Goal: Information Seeking & Learning: Learn about a topic

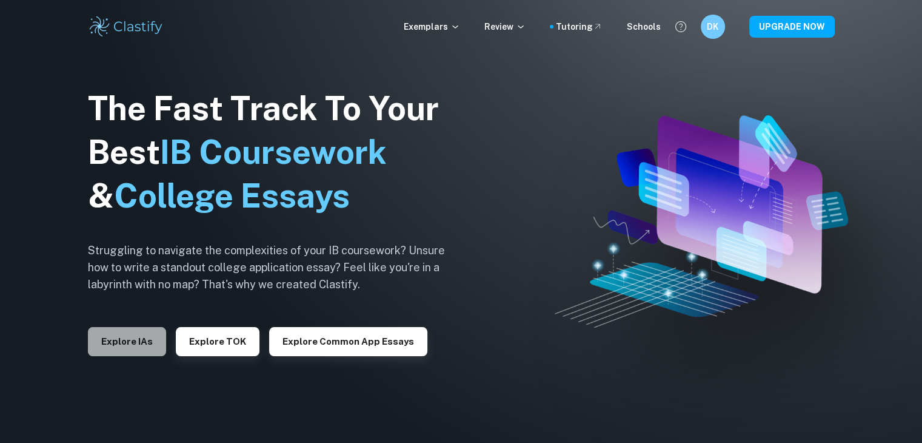
click at [149, 347] on button "Explore IAs" at bounding box center [127, 341] width 78 height 29
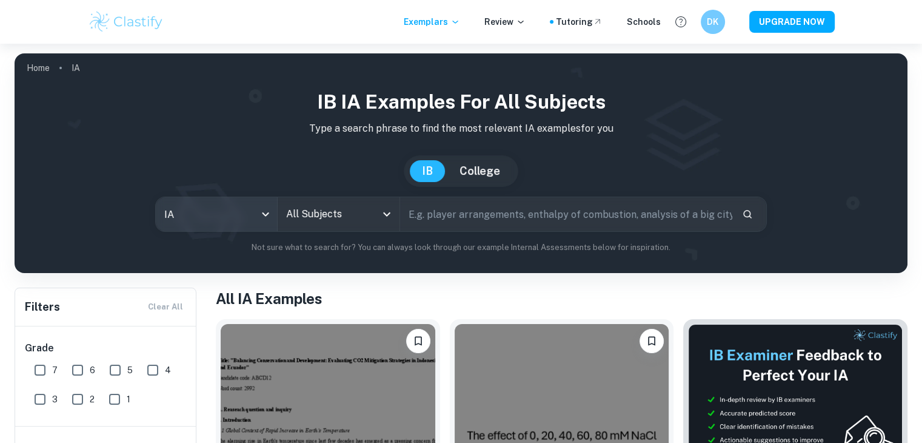
click at [238, 223] on body "We value your privacy We use cookies to enhance your browsing experience, serve…" at bounding box center [461, 265] width 922 height 443
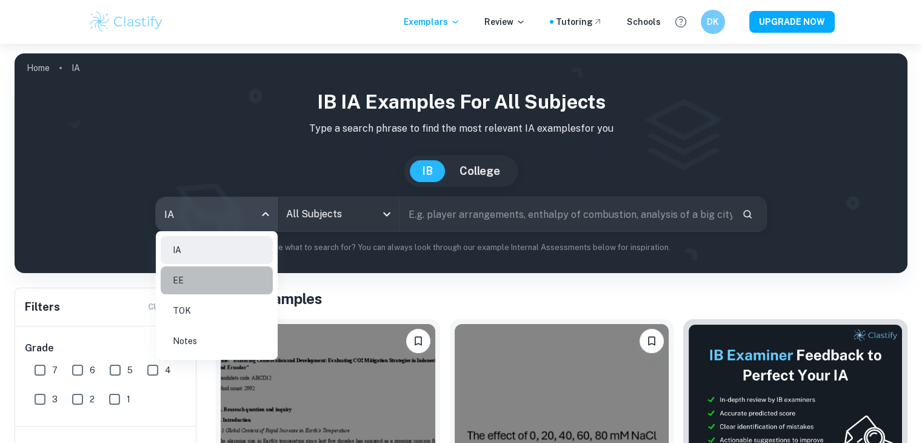
click at [218, 287] on li "EE" at bounding box center [217, 280] width 112 height 28
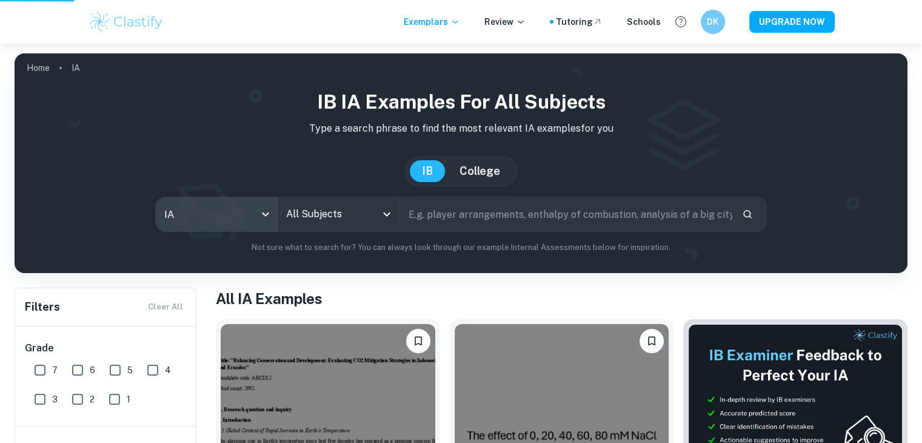
type input "ee"
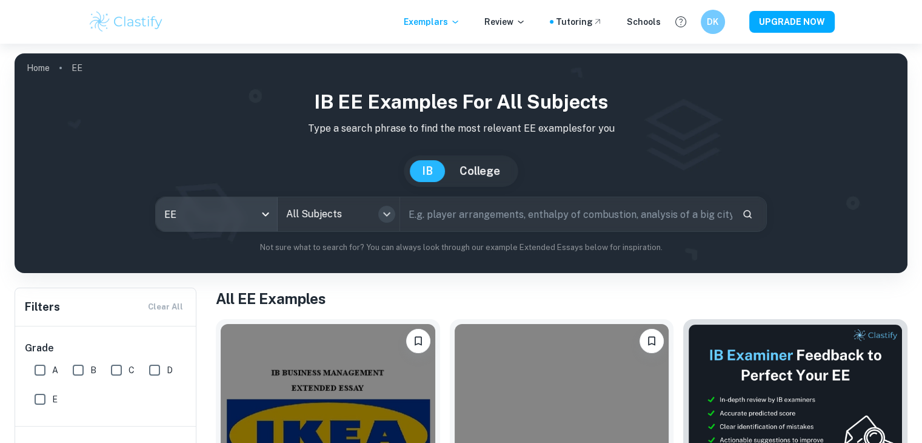
click at [383, 207] on icon "Open" at bounding box center [387, 214] width 15 height 15
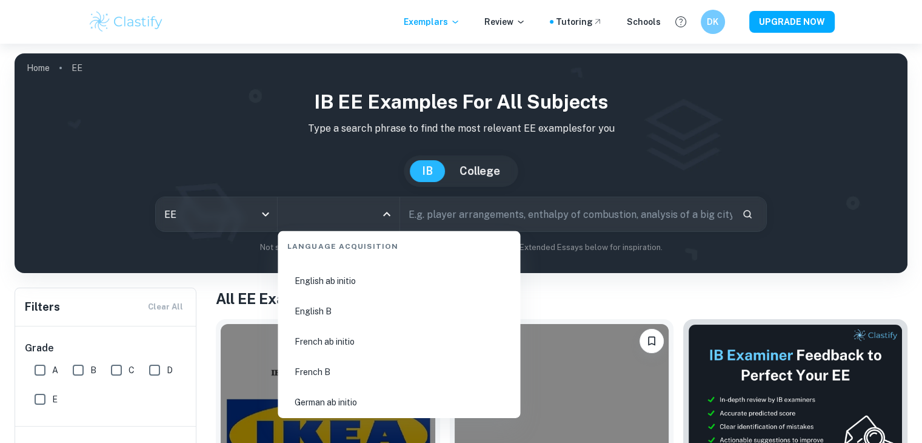
scroll to position [895, 0]
click at [341, 309] on li "English B" at bounding box center [399, 313] width 233 height 28
type input "English B"
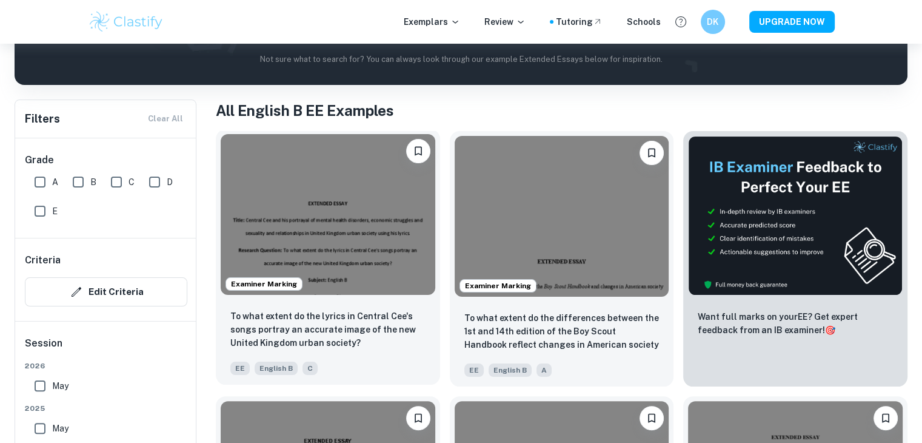
scroll to position [189, 0]
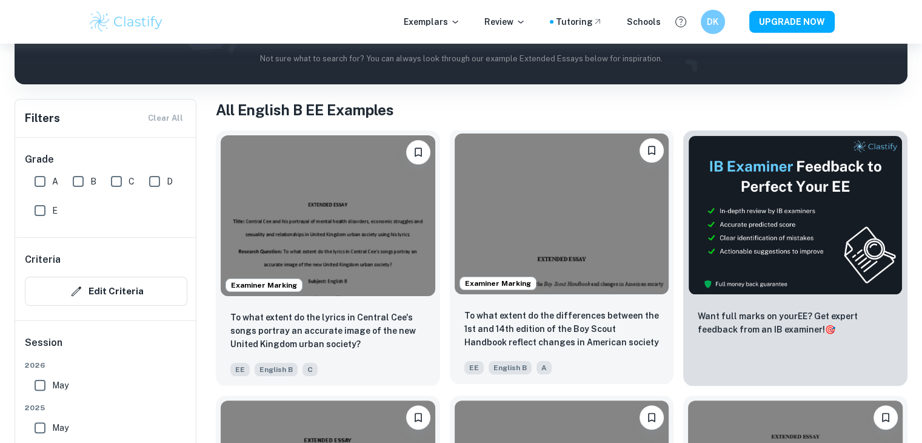
click at [538, 230] on img at bounding box center [562, 213] width 215 height 161
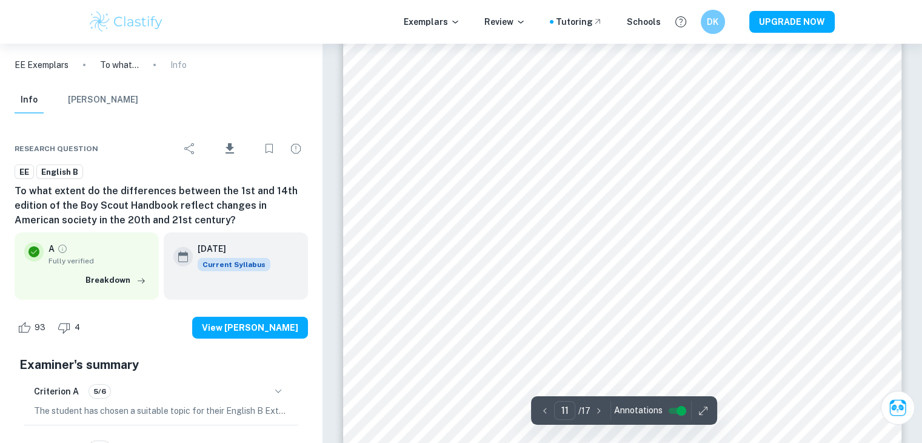
scroll to position [8631, 0]
type input "10"
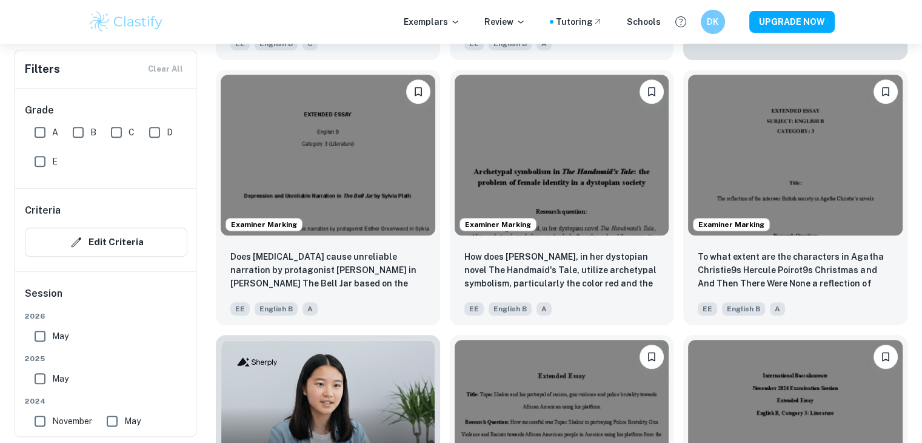
scroll to position [536, 0]
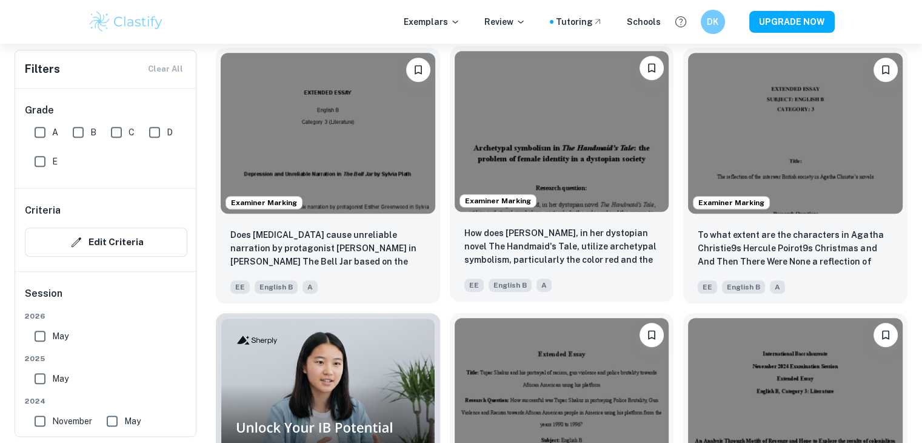
click at [557, 170] on img at bounding box center [562, 131] width 215 height 161
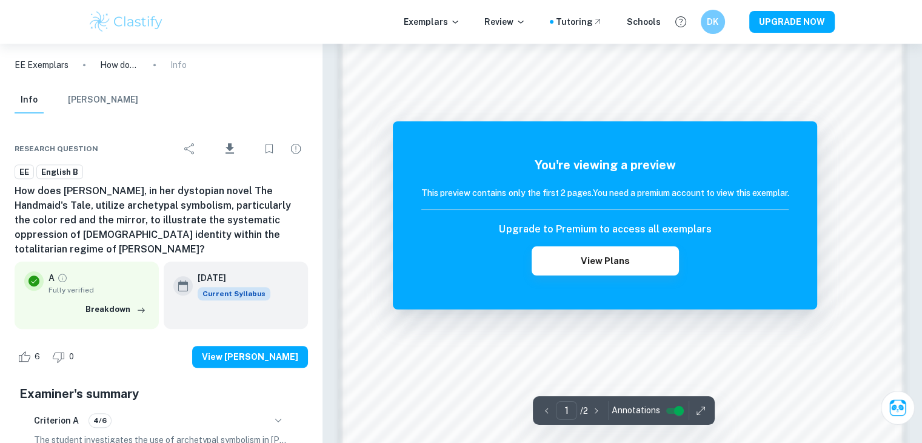
scroll to position [890, 0]
click at [640, 263] on button "View Plans" at bounding box center [605, 260] width 147 height 29
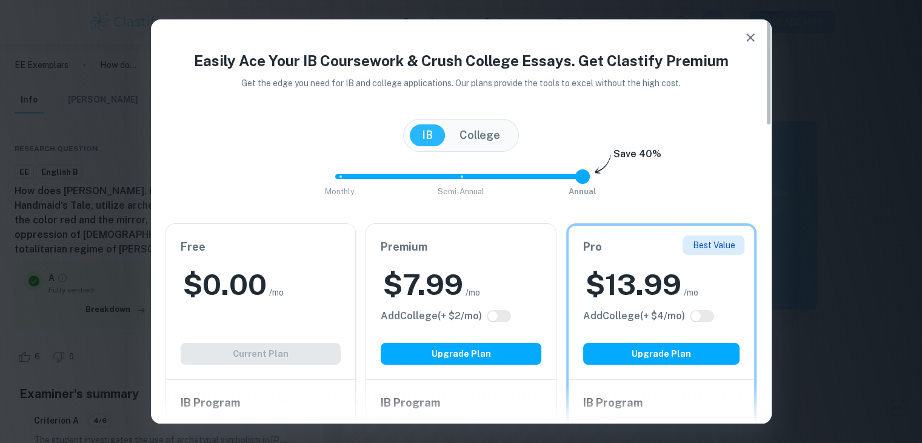
click at [752, 37] on icon "button" at bounding box center [750, 37] width 15 height 15
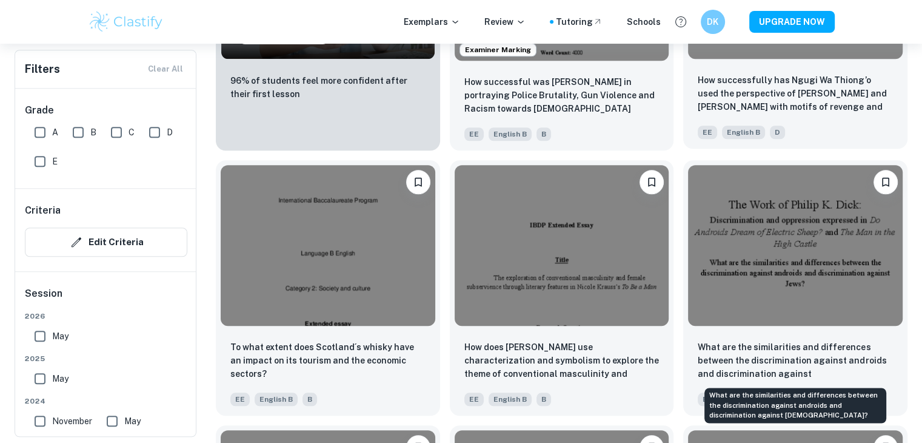
scroll to position [953, 0]
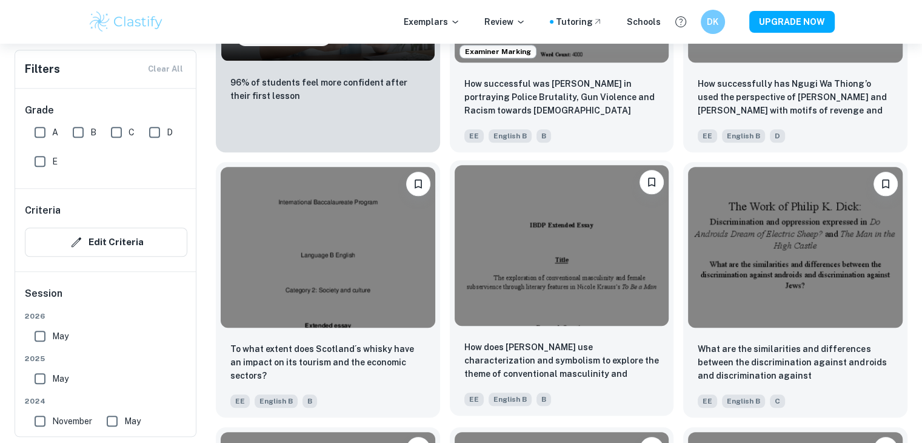
click at [562, 273] on img at bounding box center [562, 245] width 215 height 161
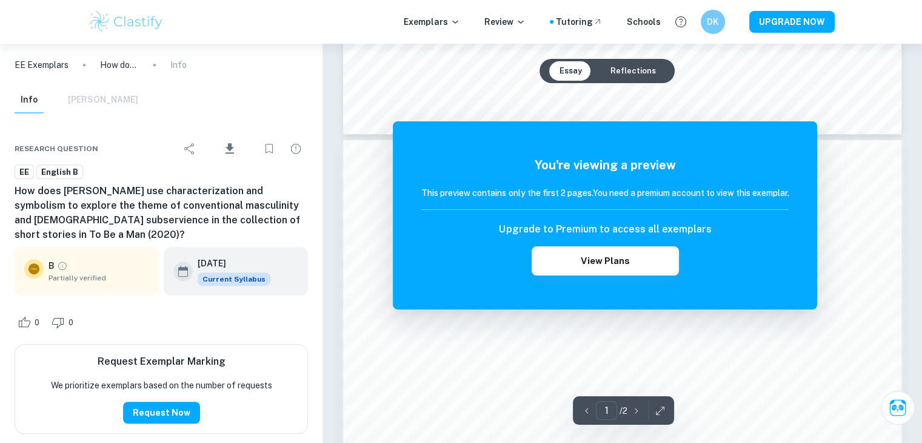
scroll to position [703, 0]
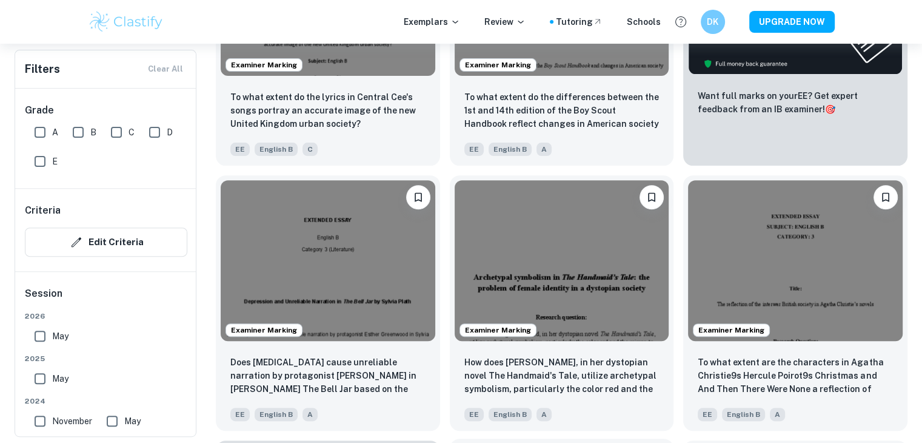
scroll to position [409, 0]
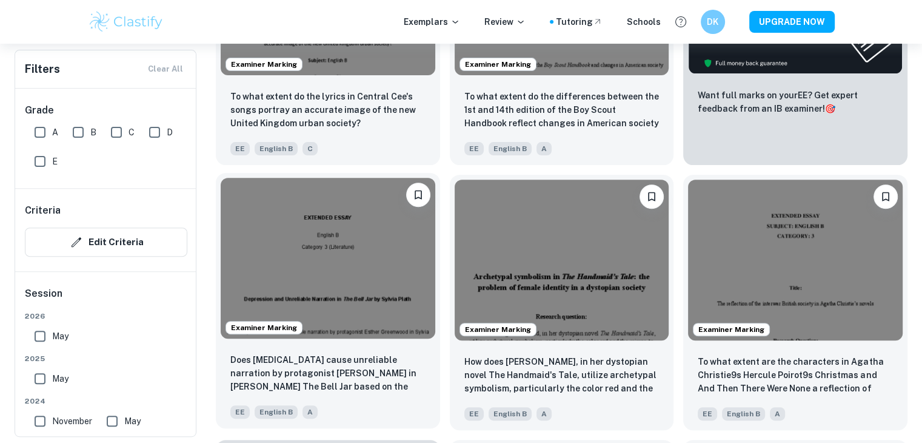
click at [386, 255] on img at bounding box center [328, 258] width 215 height 161
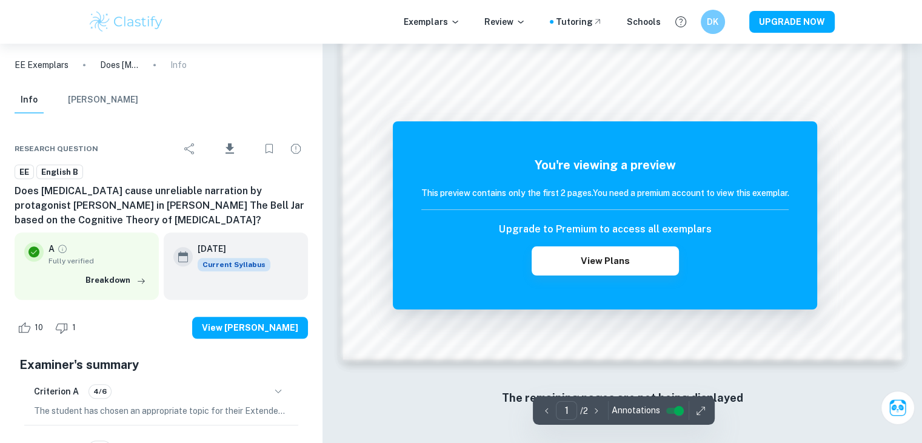
scroll to position [1148, 0]
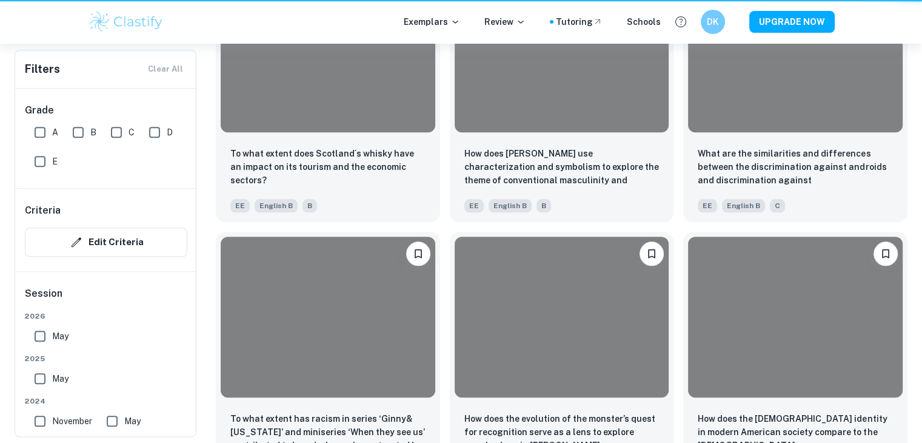
scroll to position [409, 0]
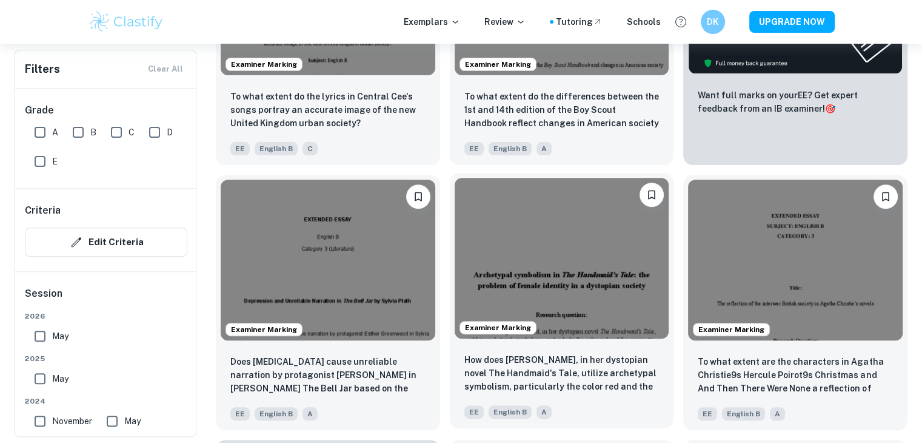
click at [606, 257] on img at bounding box center [562, 258] width 215 height 161
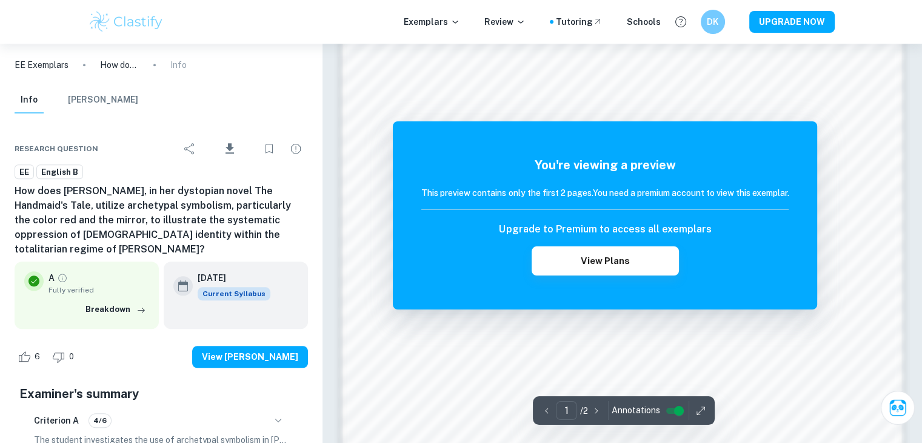
scroll to position [1281, 0]
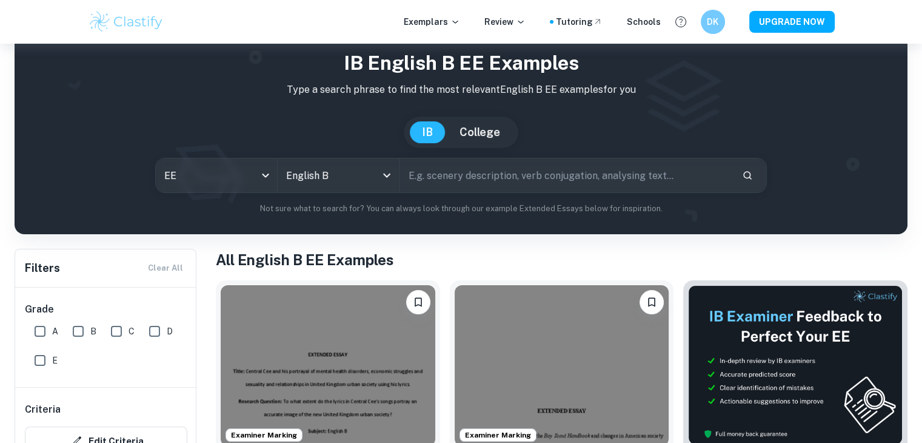
scroll to position [17, 0]
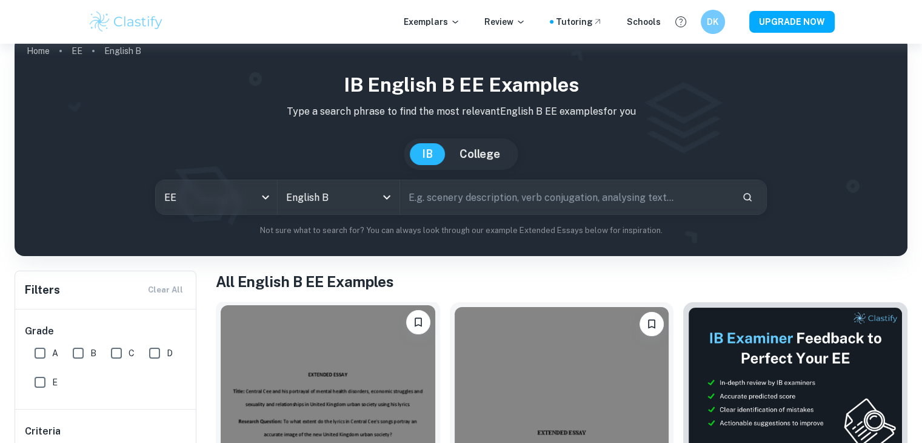
click at [349, 352] on img at bounding box center [328, 385] width 215 height 161
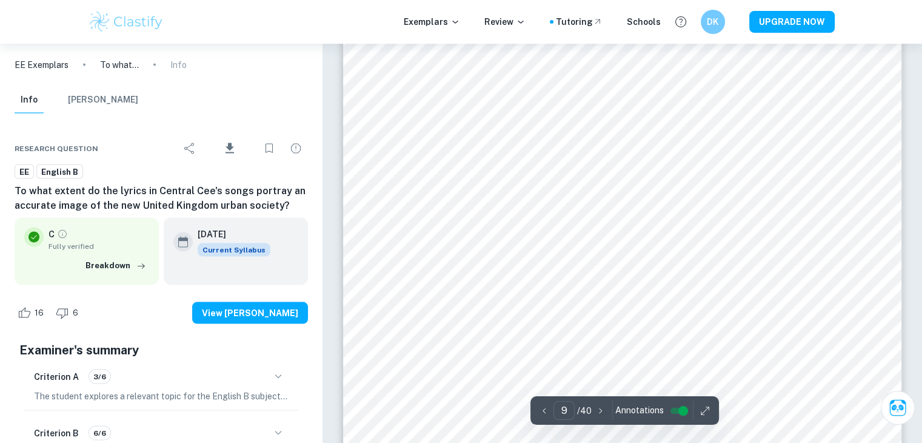
scroll to position [6929, 0]
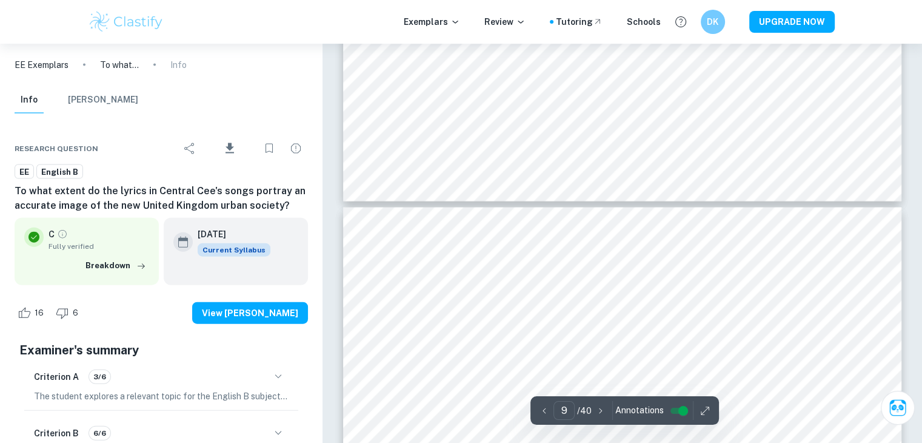
type input "10"
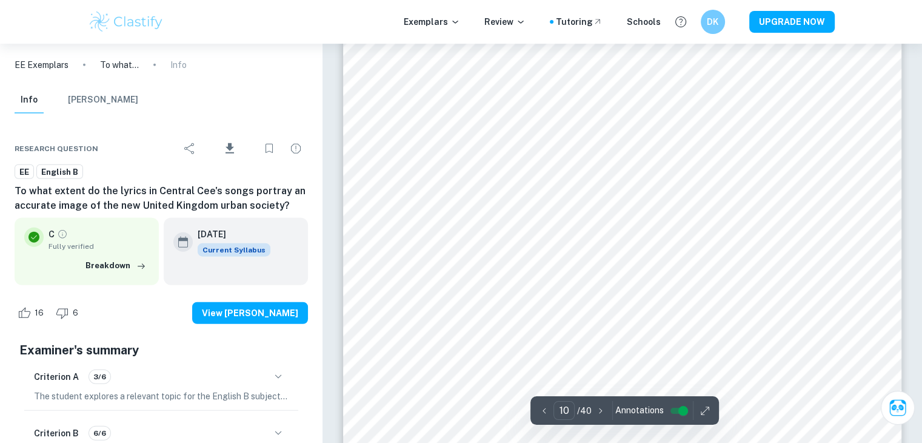
scroll to position [7635, 0]
